Goal: Information Seeking & Learning: Learn about a topic

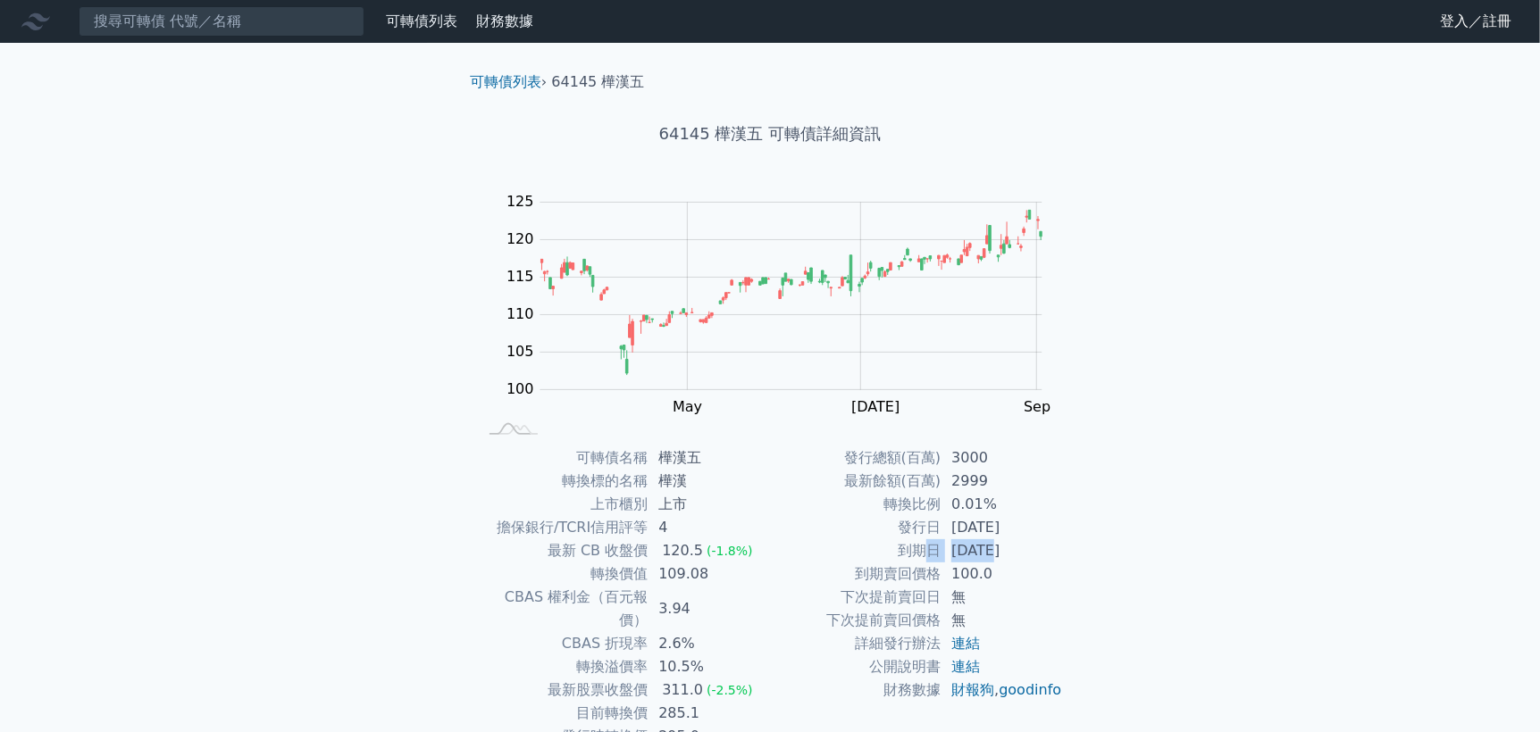
drag, startPoint x: 926, startPoint y: 541, endPoint x: 1057, endPoint y: 562, distance: 132.0
click at [994, 543] on tr "到期日 2026-08-16" at bounding box center [916, 550] width 293 height 23
click at [1079, 564] on div "可轉債名稱 樺漢五 轉換標的名稱 樺漢 上市櫃別 上市 擔保銀行/TCRI信用評等 4 最新 CB 收盤價 120.5 (-1.8%) 轉換價值 109.08…" at bounding box center [769, 609] width 629 height 325
drag, startPoint x: 936, startPoint y: 529, endPoint x: 1070, endPoint y: 544, distance: 134.8
click at [1057, 532] on tr "發行日 2023-08-16" at bounding box center [916, 527] width 293 height 23
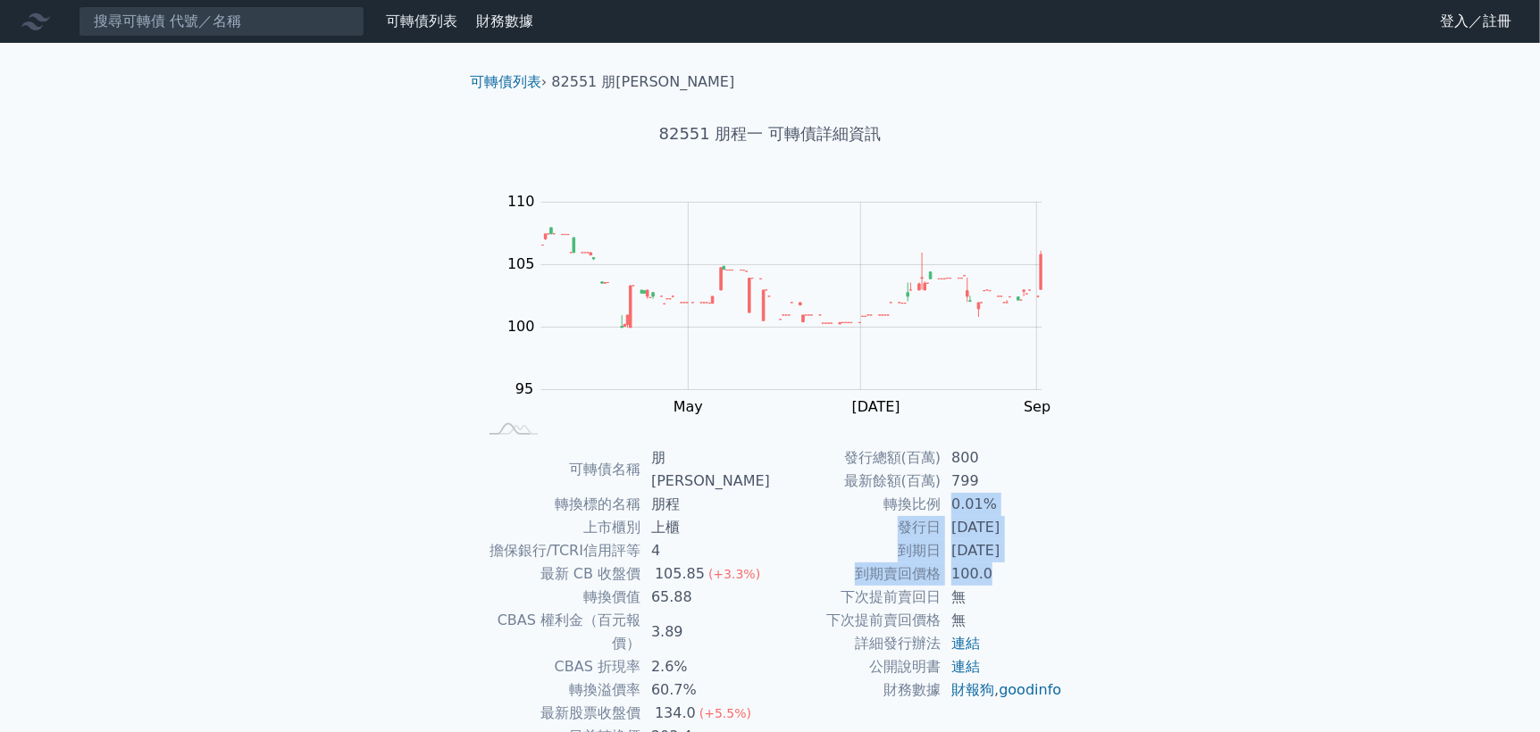
drag, startPoint x: 945, startPoint y: 509, endPoint x: 1003, endPoint y: 585, distance: 95.6
click at [1003, 585] on tbody "發行總額(百萬) 800 最新餘額(百萬) 799 轉換比例 0.01% 發行日 2023-08-09 到期日 2026-08-09 到期賣回價格 100.0…" at bounding box center [916, 574] width 293 height 255
click at [1169, 609] on div "可轉債列表 財務數據 可轉債列表 財務數據 登入／註冊 登入／註冊 可轉債列表 › 82551 朋程一 82551 朋程一 可轉債詳細資訊 Zoom Out …" at bounding box center [770, 436] width 1540 height 873
drag, startPoint x: 651, startPoint y: 664, endPoint x: 744, endPoint y: 664, distance: 92.9
click at [744, 702] on td "134.0 (+5.5%)" at bounding box center [704, 713] width 129 height 23
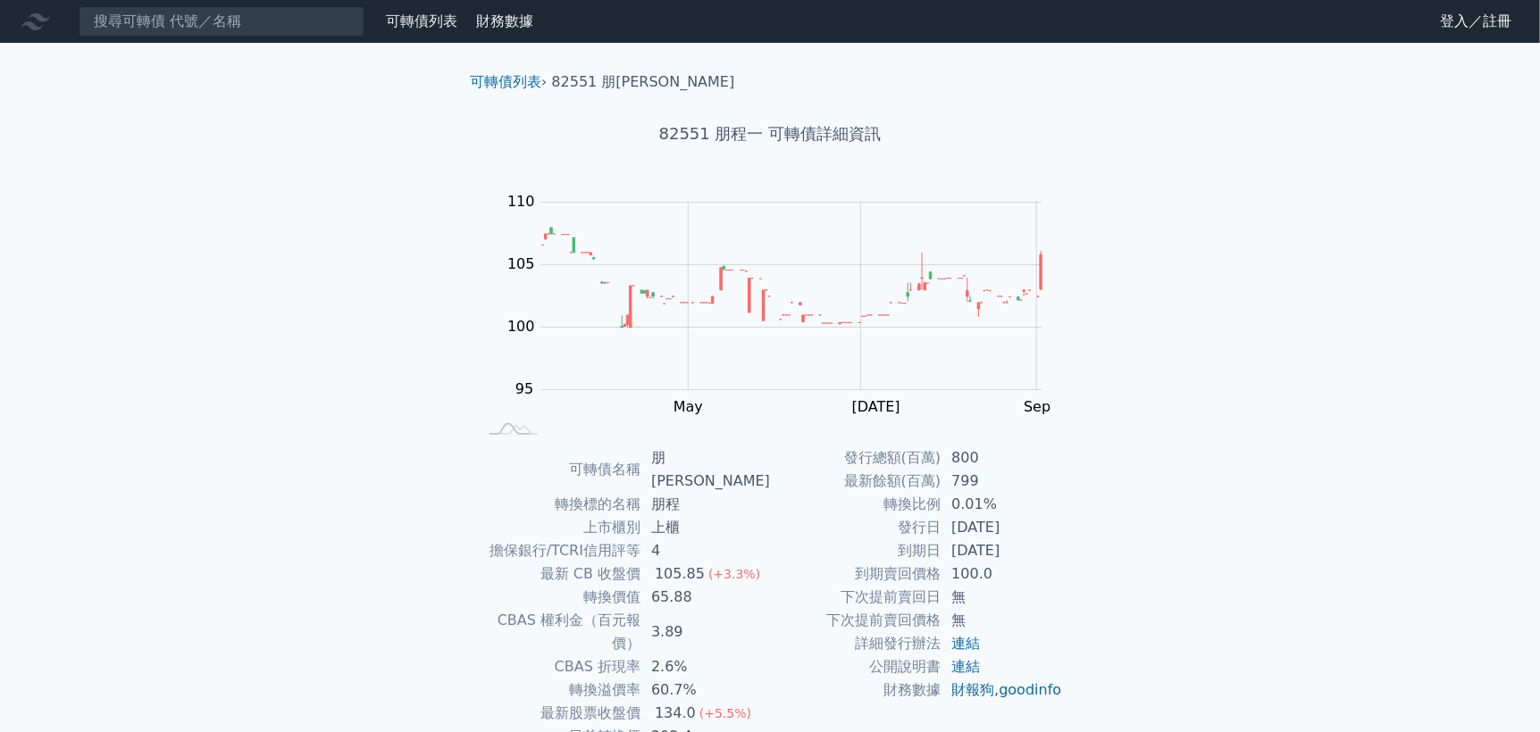
click at [855, 664] on td "公開說明書" at bounding box center [855, 667] width 171 height 23
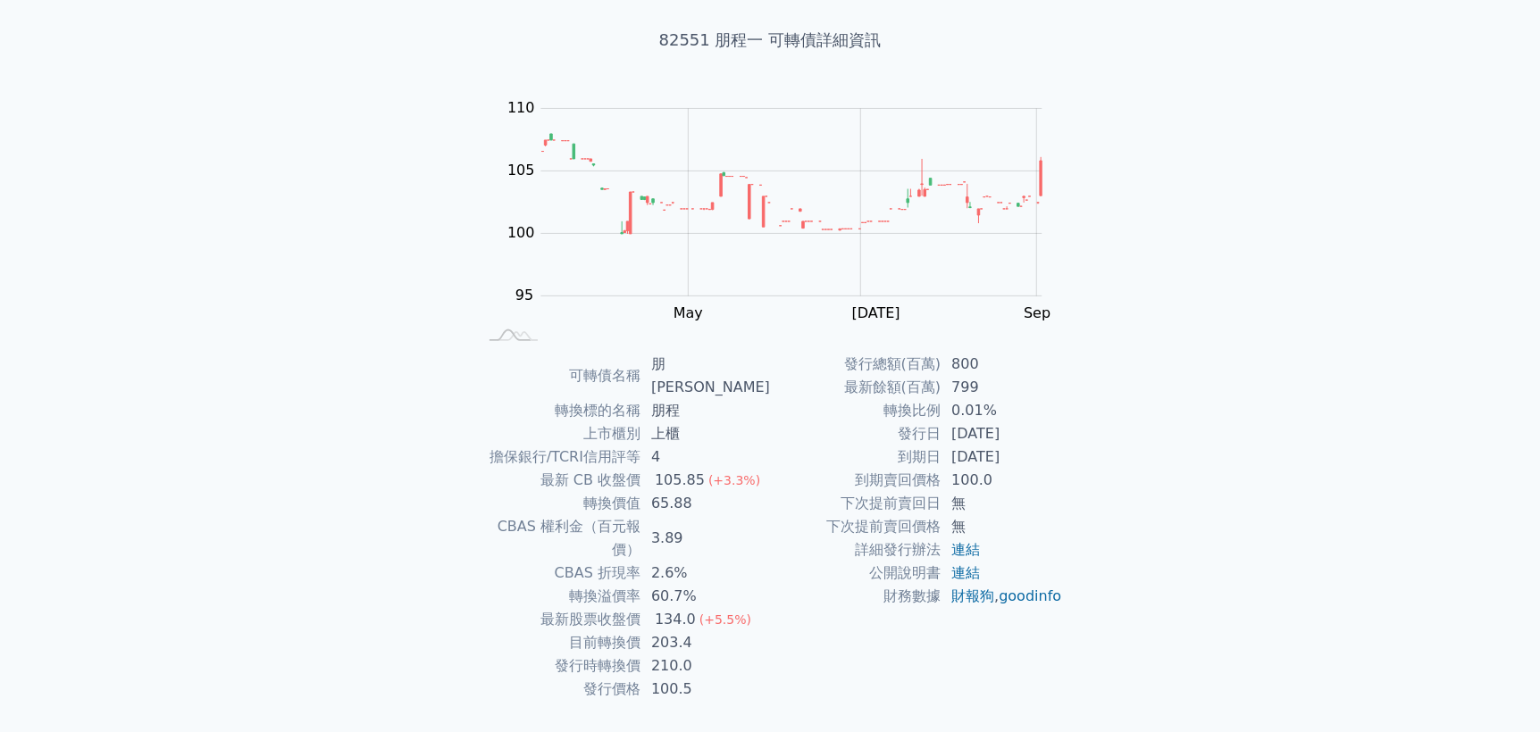
scroll to position [94, 0]
drag, startPoint x: 634, startPoint y: 603, endPoint x: 796, endPoint y: 628, distance: 163.6
click at [717, 631] on tr "目前轉換價 203.4" at bounding box center [623, 642] width 293 height 23
click at [799, 608] on td "財務數據" at bounding box center [855, 596] width 171 height 23
